Goal: Information Seeking & Learning: Understand process/instructions

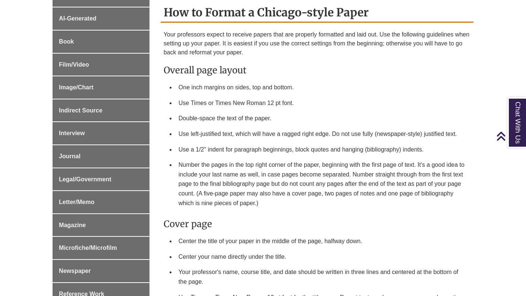
scroll to position [332, 0]
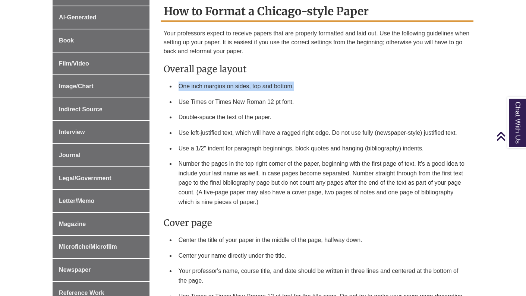
drag, startPoint x: 297, startPoint y: 71, endPoint x: 181, endPoint y: 73, distance: 116.8
click at [181, 79] on li "One inch margins on sides, top and bottom." at bounding box center [323, 87] width 295 height 16
copy li "One inch margins on sides, top and bottom."
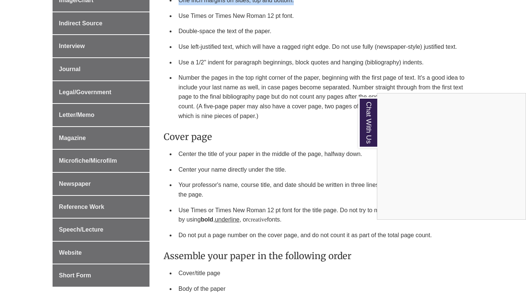
scroll to position [420, 0]
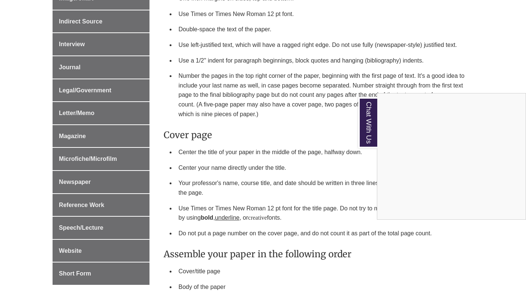
drag, startPoint x: 458, startPoint y: 30, endPoint x: 333, endPoint y: 43, distance: 126.3
click at [333, 43] on div "Chat With Us" at bounding box center [263, 148] width 526 height 296
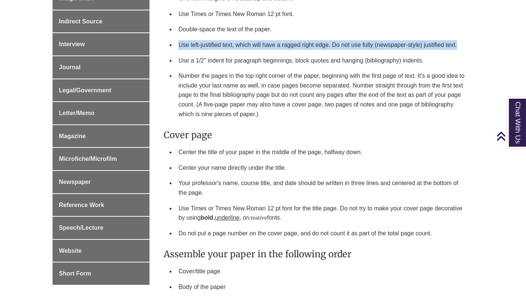
drag, startPoint x: 178, startPoint y: 29, endPoint x: 464, endPoint y: 33, distance: 286.1
click at [464, 37] on li "Use left-justified text, which will have a ragged right edge. Do not use fully …" at bounding box center [323, 45] width 295 height 16
copy li "Use left-justified text, which will have a ragged right edge. Do not use fully …"
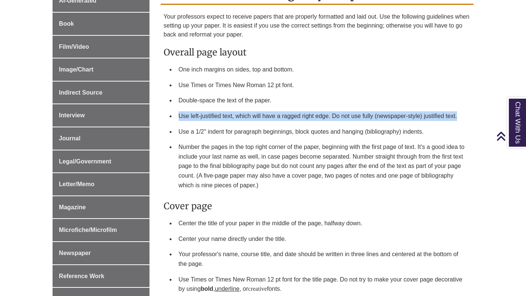
scroll to position [349, 0]
click at [332, 78] on li "Use Times or Times New Roman 12 pt font." at bounding box center [323, 86] width 295 height 16
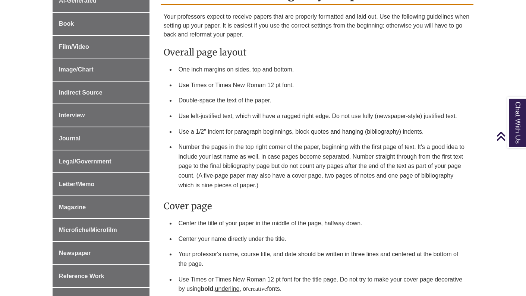
click at [317, 93] on li "Double-space the text of the paper." at bounding box center [323, 101] width 295 height 16
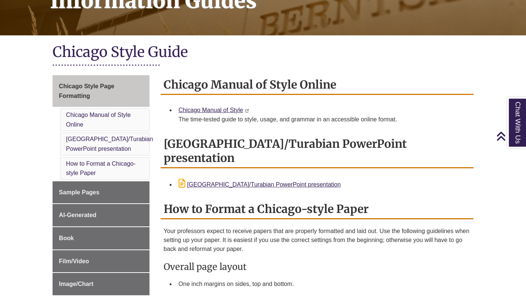
scroll to position [107, 0]
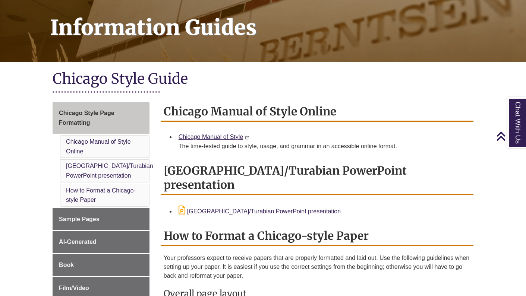
click at [350, 102] on h2 "Chicago Manual of Style Online" at bounding box center [317, 112] width 313 height 20
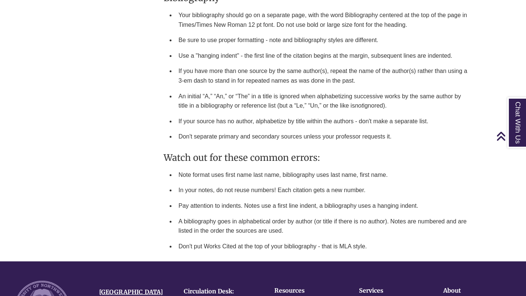
scroll to position [1137, 0]
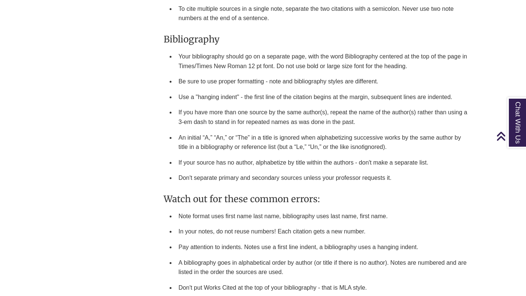
scroll to position [1111, 0]
